Goal: Navigation & Orientation: Find specific page/section

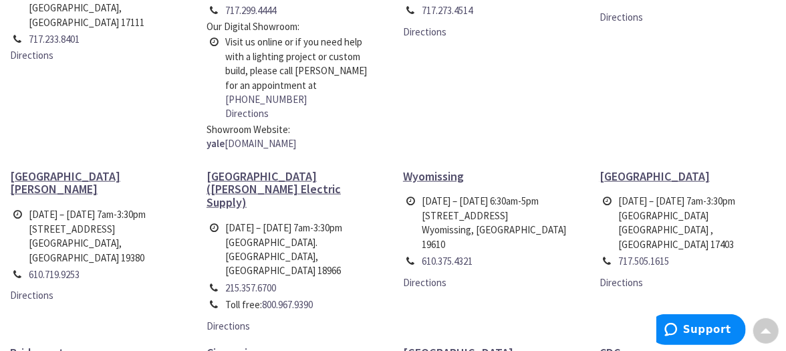
scroll to position [715, 0]
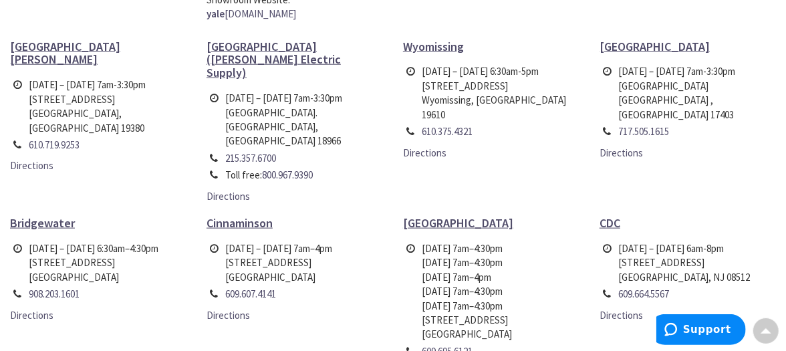
click at [298, 22] on ul "Harrisburg Counter Hours: Monday – Friday 7am-3:30pm 2207 Paxton Street Harrisb…" at bounding box center [393, 91] width 786 height 603
click at [259, 39] on span "[GEOGRAPHIC_DATA] ([PERSON_NAME] Electric Supply)" at bounding box center [273, 60] width 134 height 42
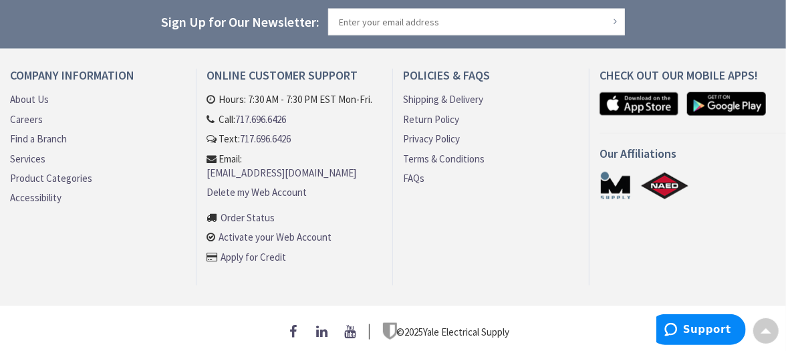
scroll to position [692, 0]
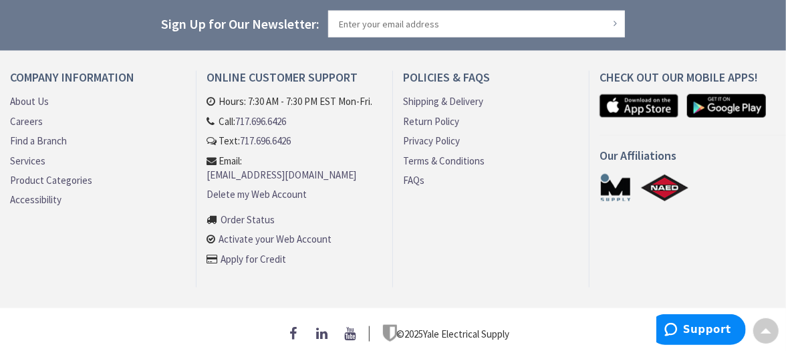
click at [47, 139] on link "Find a Branch" at bounding box center [38, 141] width 57 height 14
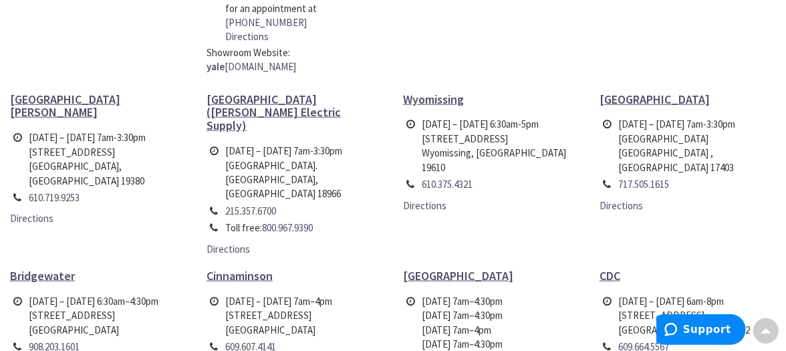
scroll to position [667, 0]
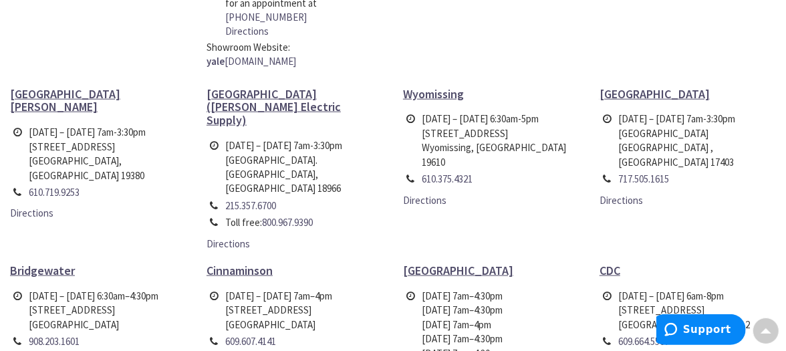
click at [245, 86] on span "[GEOGRAPHIC_DATA] ([PERSON_NAME] Electric Supply)" at bounding box center [273, 107] width 134 height 42
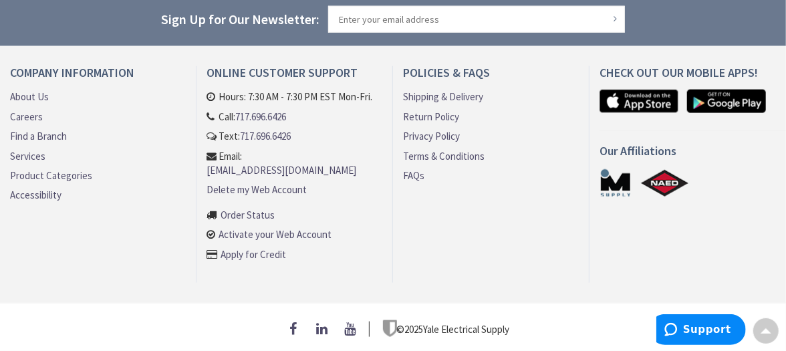
scroll to position [716, 0]
click at [37, 129] on link "Find a Branch" at bounding box center [38, 136] width 57 height 14
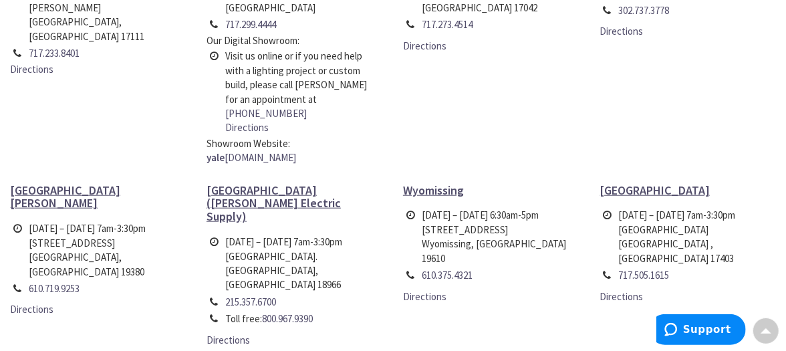
scroll to position [574, 0]
